Goal: Information Seeking & Learning: Learn about a topic

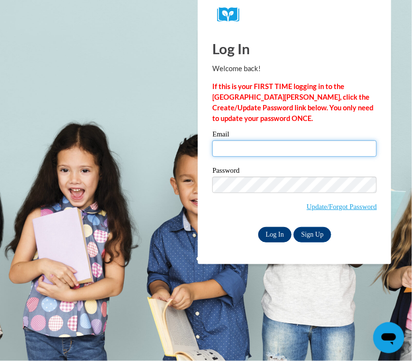
type input "[PERSON_NAME][EMAIL_ADDRESS][PERSON_NAME][DOMAIN_NAME]"
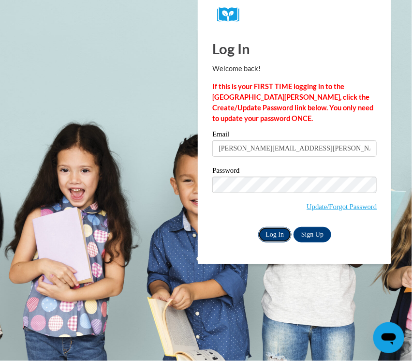
click at [275, 233] on input "Log In" at bounding box center [275, 234] width 34 height 15
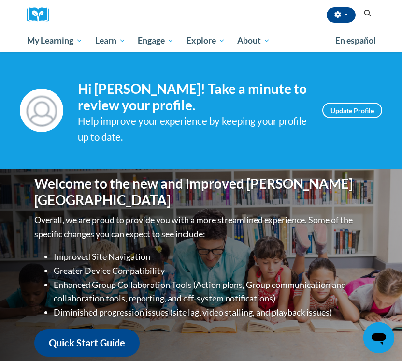
scroll to position [258, 0]
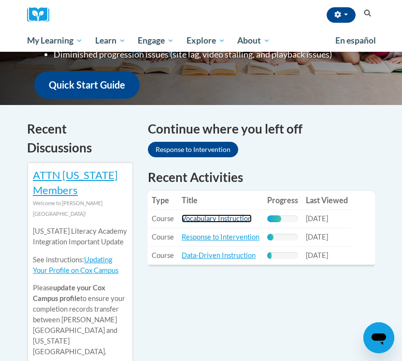
click at [215, 217] on link "Vocabulary Instruction" at bounding box center [217, 218] width 70 height 8
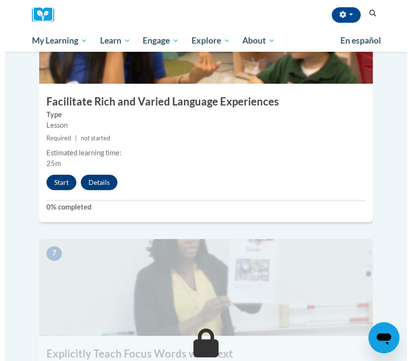
scroll to position [1562, 0]
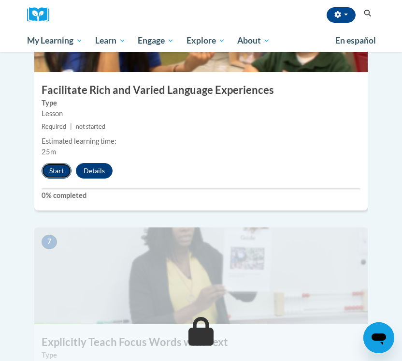
click at [46, 163] on button "Start" at bounding box center [57, 170] width 30 height 15
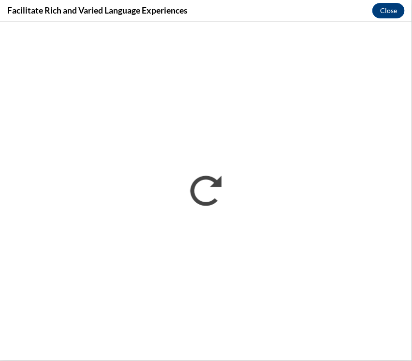
scroll to position [0, 0]
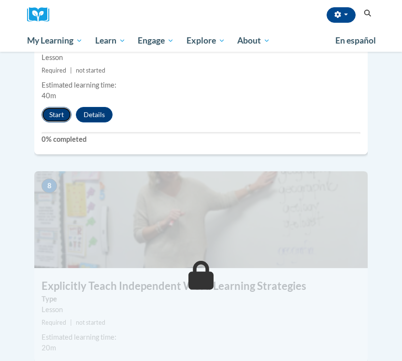
click at [55, 107] on button "Start" at bounding box center [57, 114] width 30 height 15
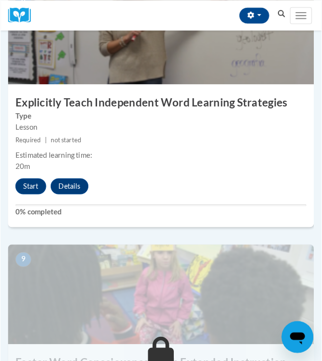
scroll to position [1998, 0]
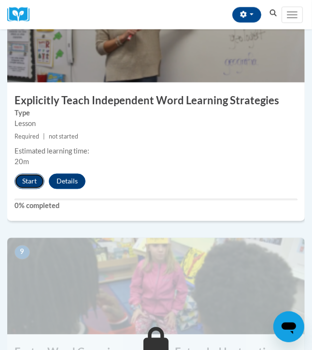
click at [37, 177] on button "Start" at bounding box center [30, 181] width 30 height 15
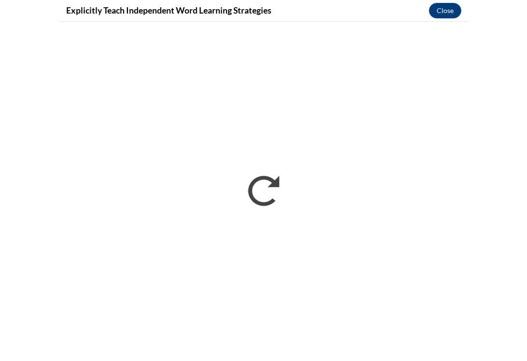
scroll to position [1175, 0]
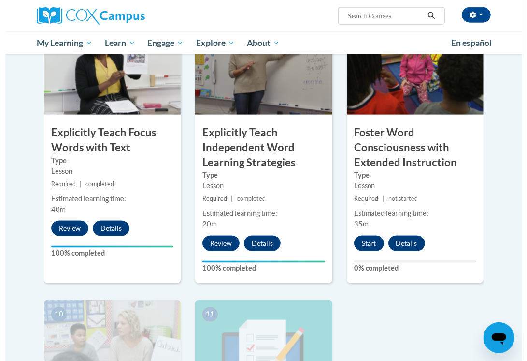
scroll to position [773, 0]
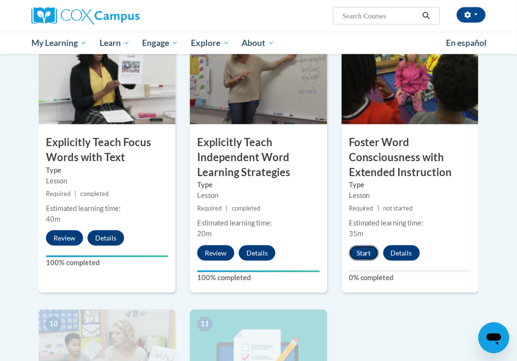
click at [370, 245] on button "Start" at bounding box center [364, 252] width 30 height 15
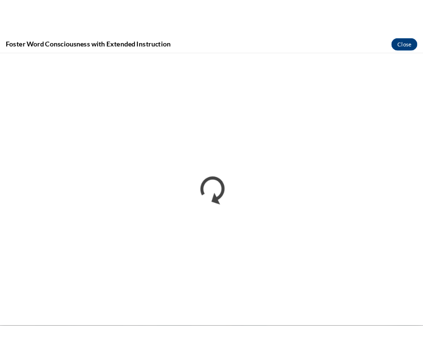
scroll to position [0, 0]
